Goal: Communication & Community: Participate in discussion

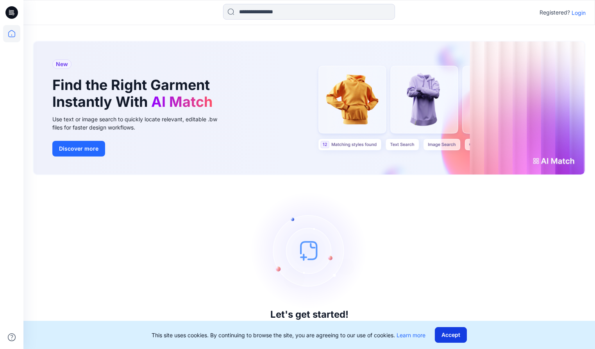
click at [461, 338] on button "Accept" at bounding box center [451, 335] width 32 height 16
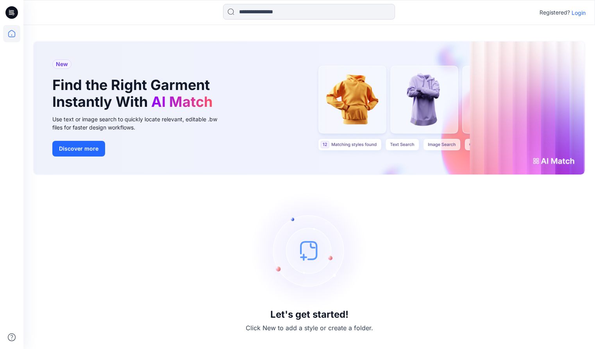
click at [580, 10] on p "Login" at bounding box center [579, 13] width 14 height 8
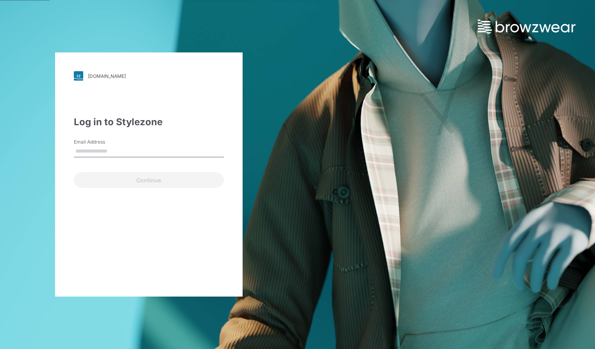
type input "**********"
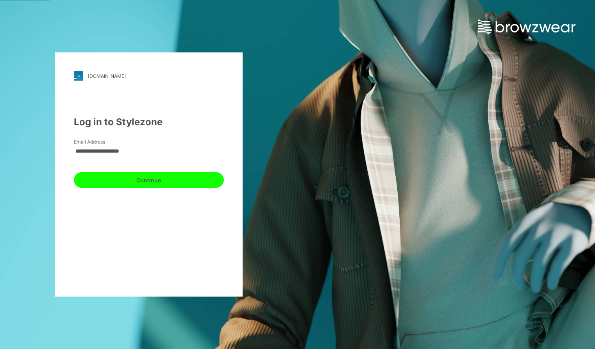
click at [156, 178] on button "Continue" at bounding box center [149, 180] width 150 height 16
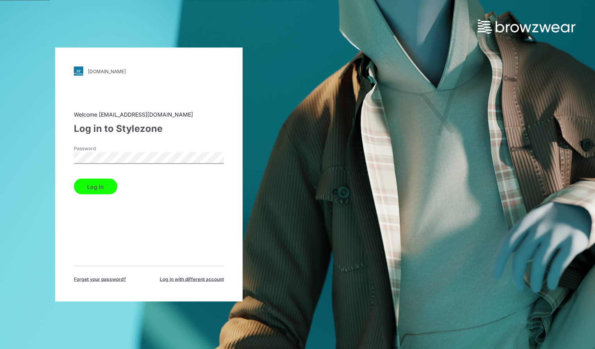
click at [96, 186] on button "Log in" at bounding box center [95, 187] width 43 height 16
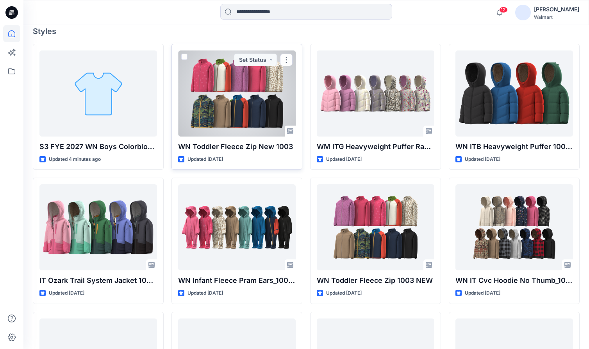
scroll to position [246, 0]
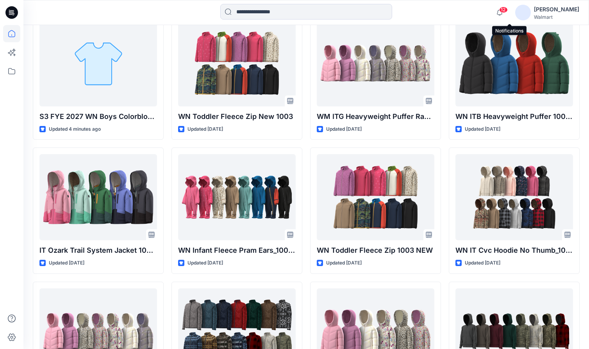
click at [508, 11] on span "12" at bounding box center [503, 10] width 9 height 6
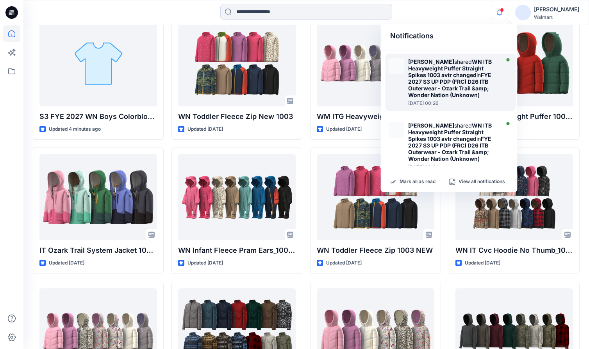
scroll to position [480, 0]
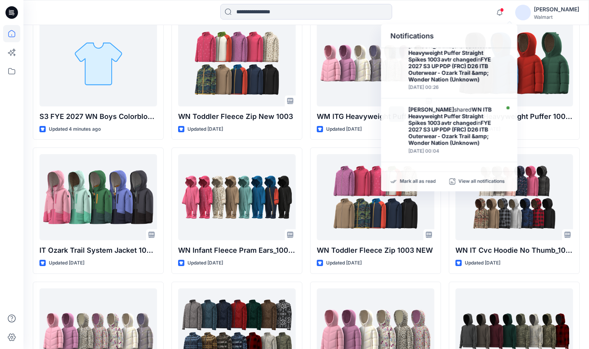
click at [456, 15] on div "Notifications [PERSON_NAME] shared WN IT Cvc Hoodie No Thumb_1003 Avtr Changed …" at bounding box center [305, 12] width 565 height 17
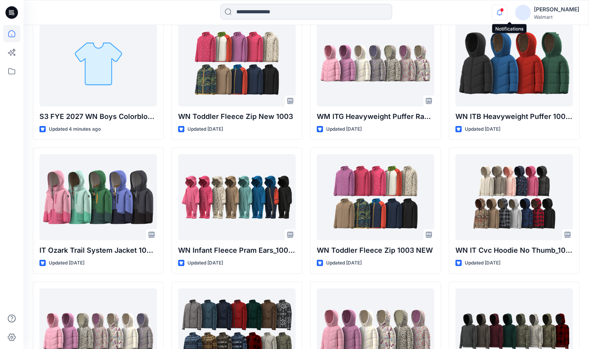
click at [507, 13] on icon "button" at bounding box center [499, 13] width 15 height 16
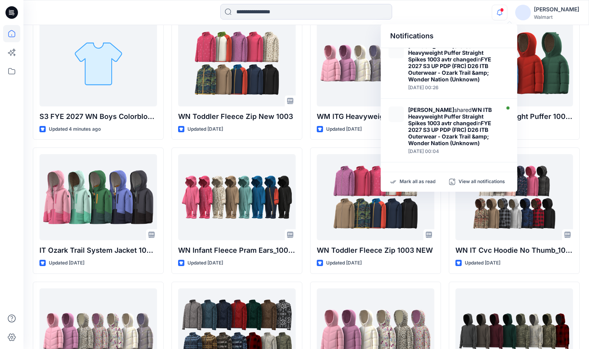
click at [583, 163] on div "Welcome back, [PERSON_NAME] New New Find the Right Garment Instantly With AI Ma…" at bounding box center [306, 112] width 566 height 666
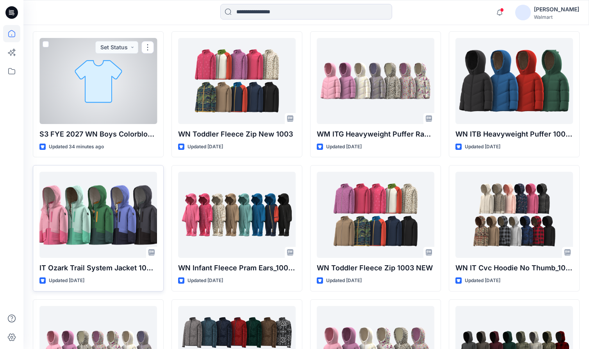
scroll to position [247, 0]
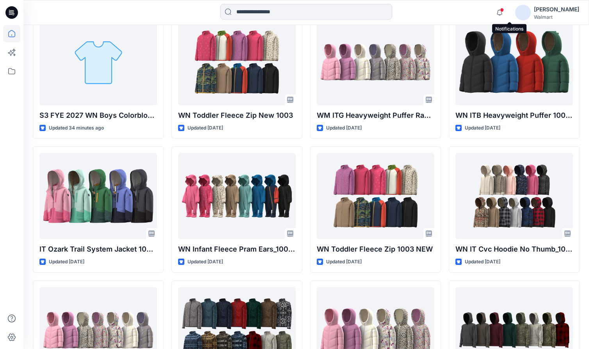
click at [504, 10] on span at bounding box center [502, 10] width 4 height 4
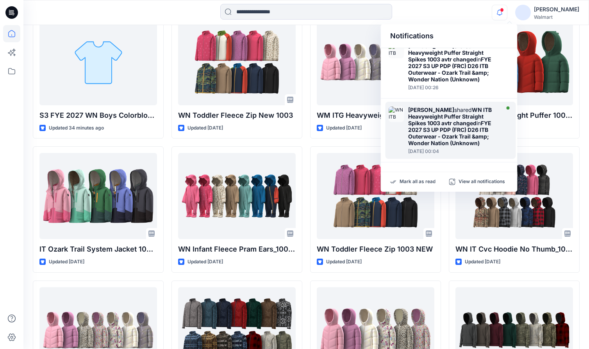
click at [479, 119] on strong "WN ITB Heavyweight Puffer Straight Spikes 1003 avtr changed" at bounding box center [450, 116] width 84 height 20
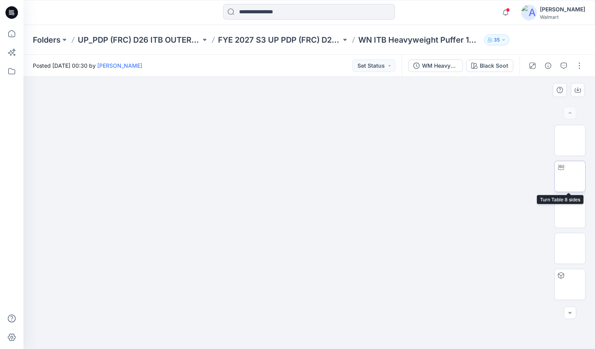
click at [570, 176] on img at bounding box center [570, 176] width 0 height 0
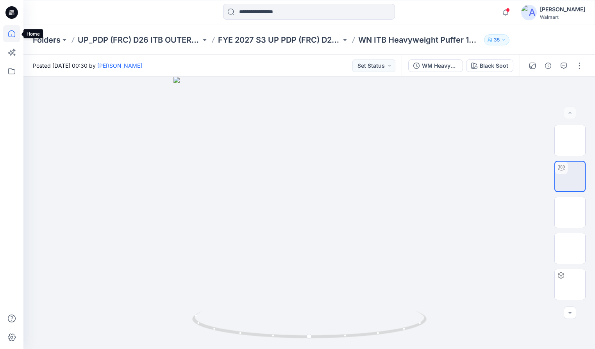
click at [11, 30] on icon at bounding box center [11, 33] width 7 height 7
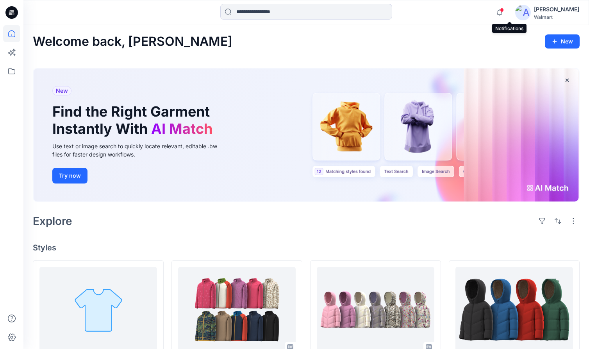
click at [504, 11] on span at bounding box center [502, 10] width 4 height 4
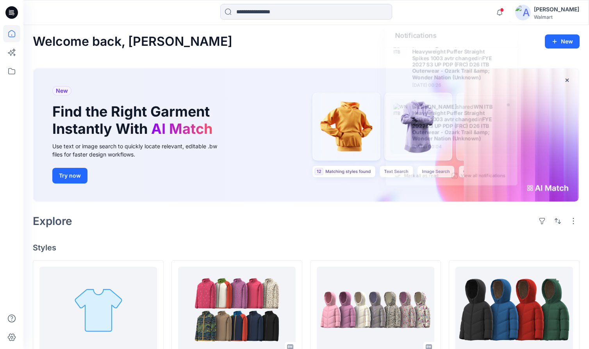
click at [424, 17] on div at bounding box center [306, 12] width 283 height 17
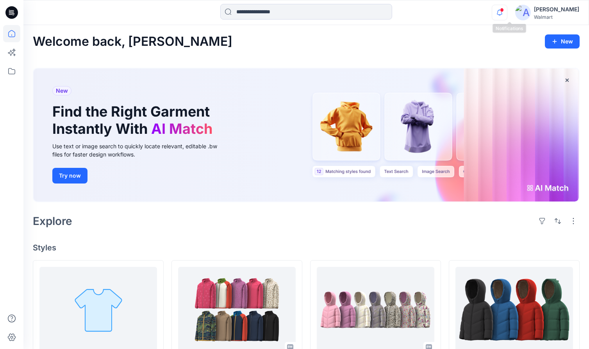
click at [507, 13] on icon "button" at bounding box center [499, 13] width 15 height 16
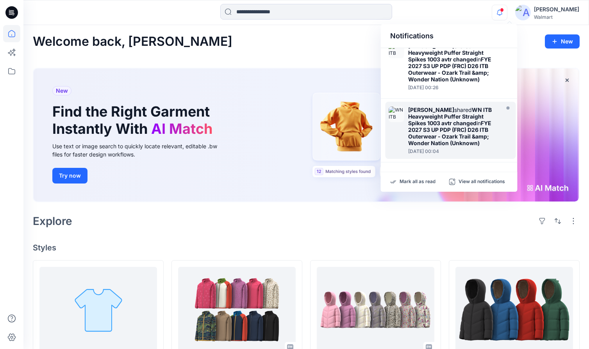
click at [441, 15] on div at bounding box center [306, 12] width 283 height 17
